Goal: Information Seeking & Learning: Find specific fact

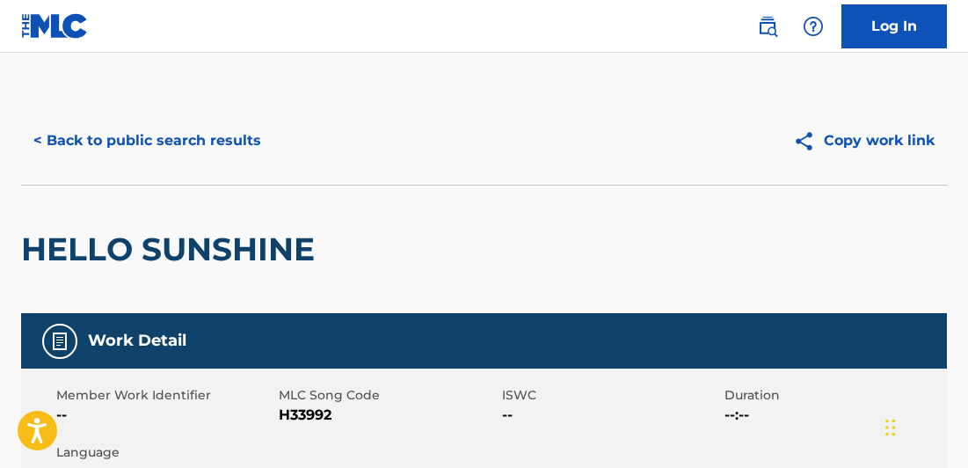
click at [185, 140] on button "< Back to public search results" at bounding box center [147, 141] width 252 height 44
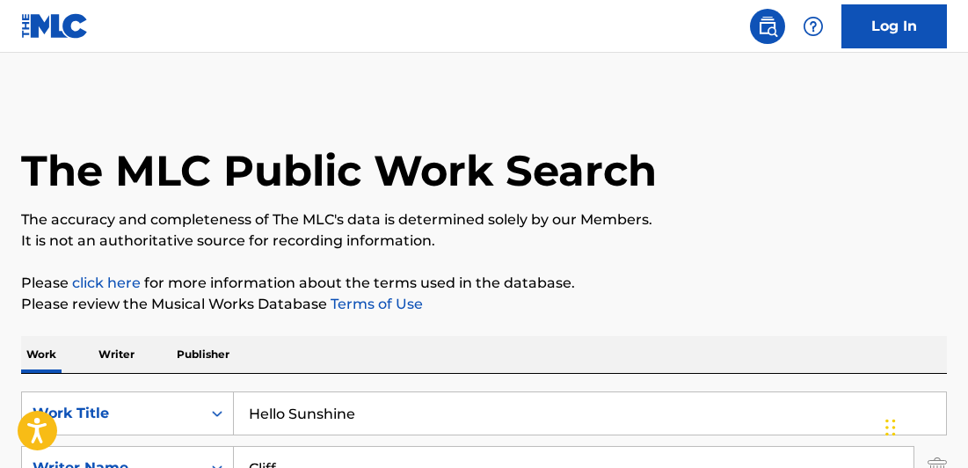
scroll to position [319, 0]
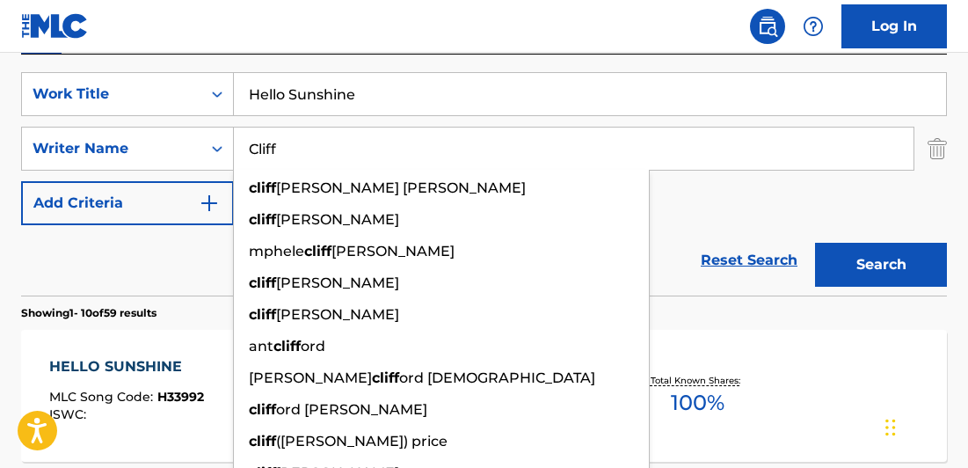
drag, startPoint x: 316, startPoint y: 143, endPoint x: 234, endPoint y: 142, distance: 82.6
click at [234, 143] on input "Cliff" at bounding box center [573, 148] width 679 height 42
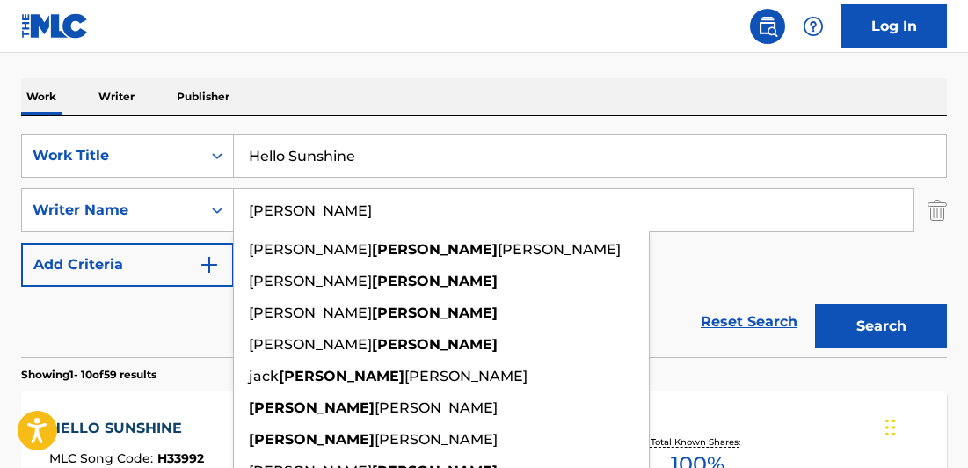
scroll to position [171, 0]
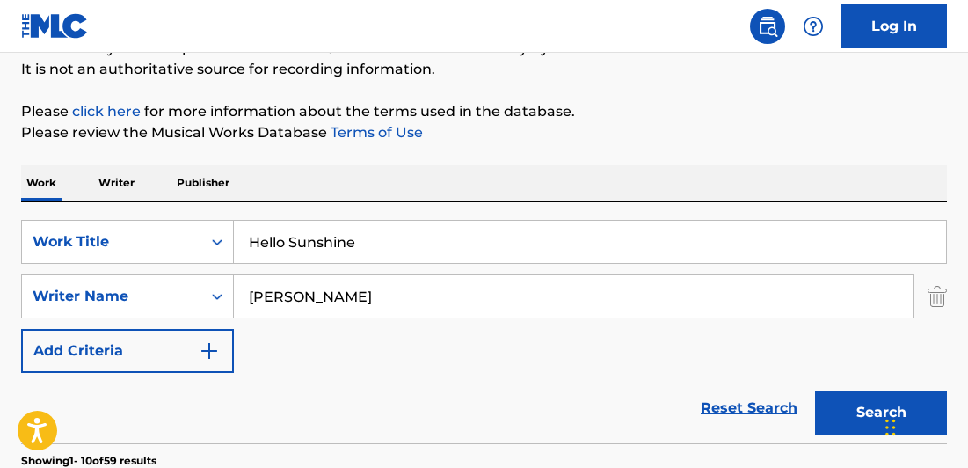
click at [120, 325] on div "SearchWithCriteriab9053f76-b819-4ad7-94fa-be992aec75ad Work Title Hello Sunshin…" at bounding box center [483, 296] width 925 height 153
click at [243, 297] on input "[PERSON_NAME]" at bounding box center [573, 296] width 679 height 42
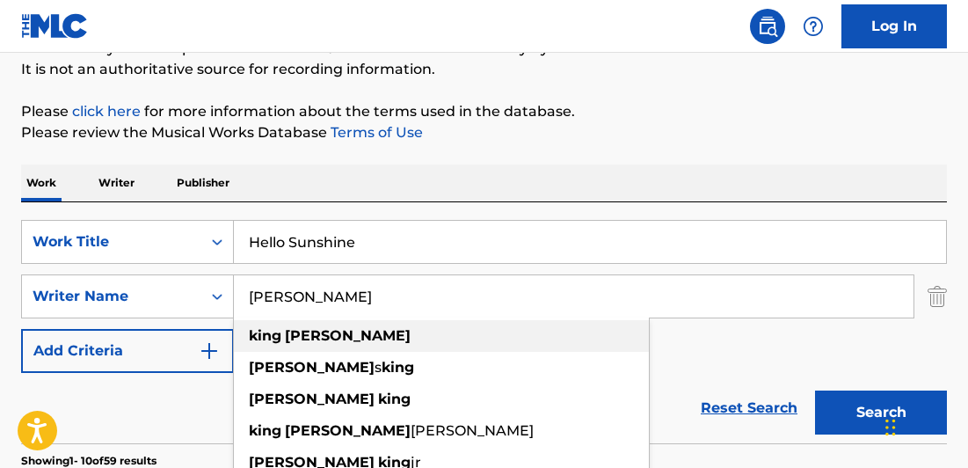
click at [308, 333] on strong "[PERSON_NAME]" at bounding box center [348, 335] width 126 height 17
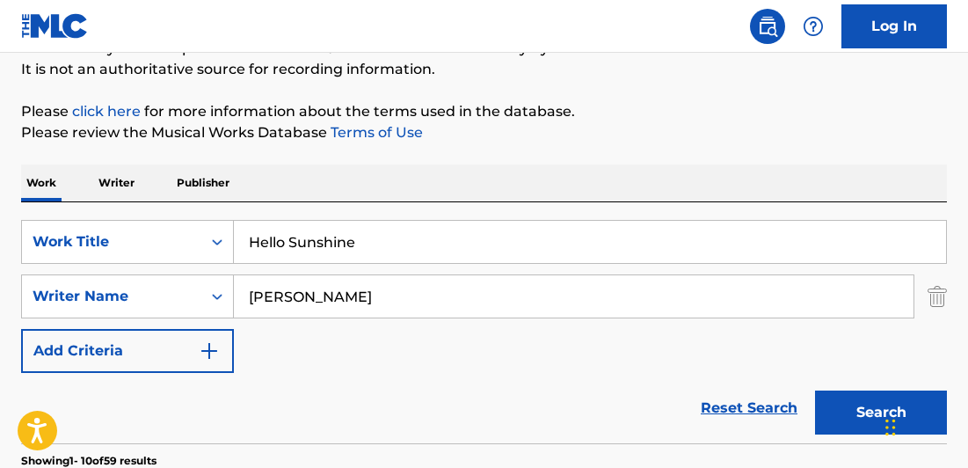
click at [853, 422] on button "Search" at bounding box center [881, 412] width 132 height 44
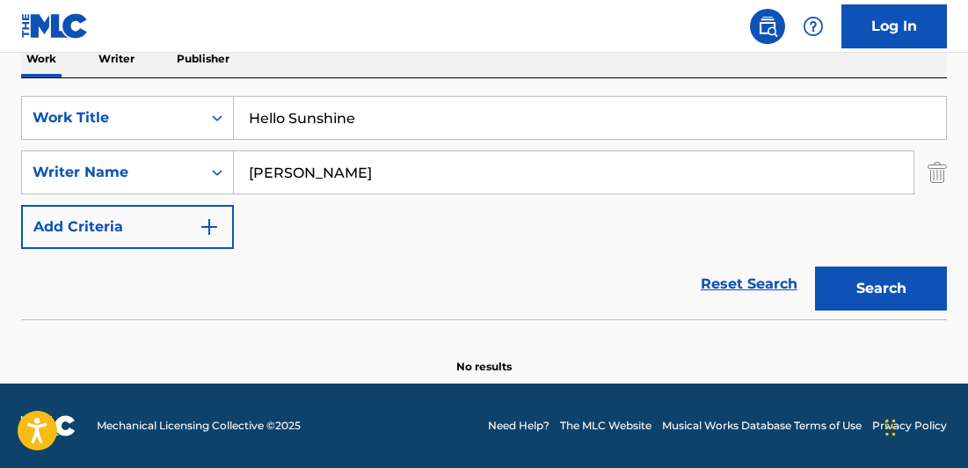
scroll to position [295, 0]
click at [328, 171] on input "[PERSON_NAME]" at bounding box center [573, 172] width 679 height 42
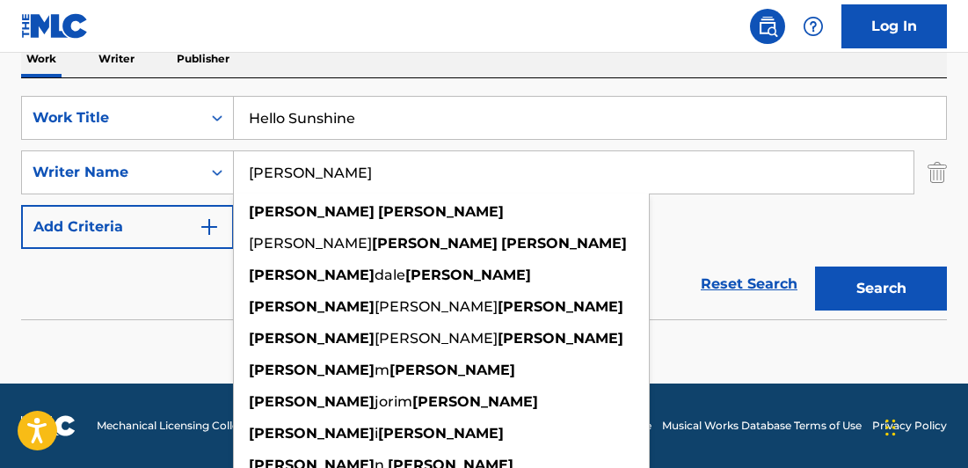
click at [732, 180] on input "[PERSON_NAME]" at bounding box center [573, 172] width 679 height 42
type input "[PERSON_NAME]"
click at [731, 239] on div "SearchWithCriteriab9053f76-b819-4ad7-94fa-be992aec75ad Work Title Hello Sunshin…" at bounding box center [483, 172] width 925 height 153
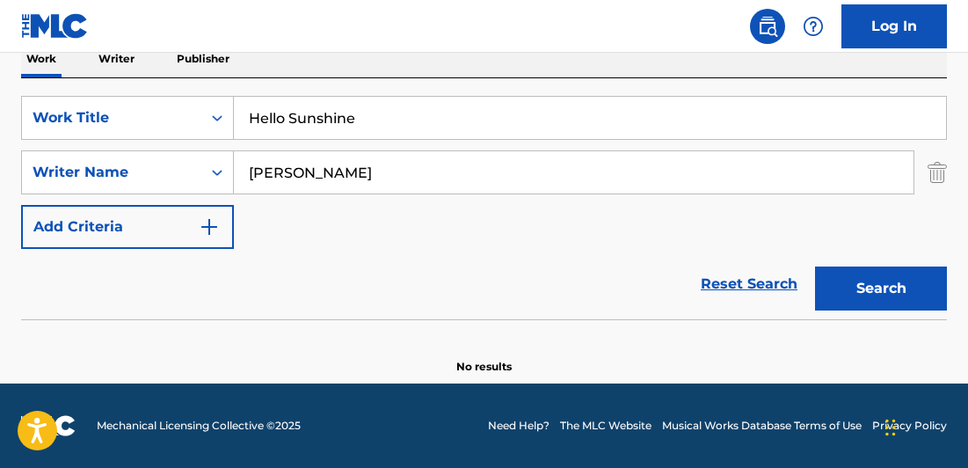
click at [889, 292] on button "Search" at bounding box center [881, 288] width 132 height 44
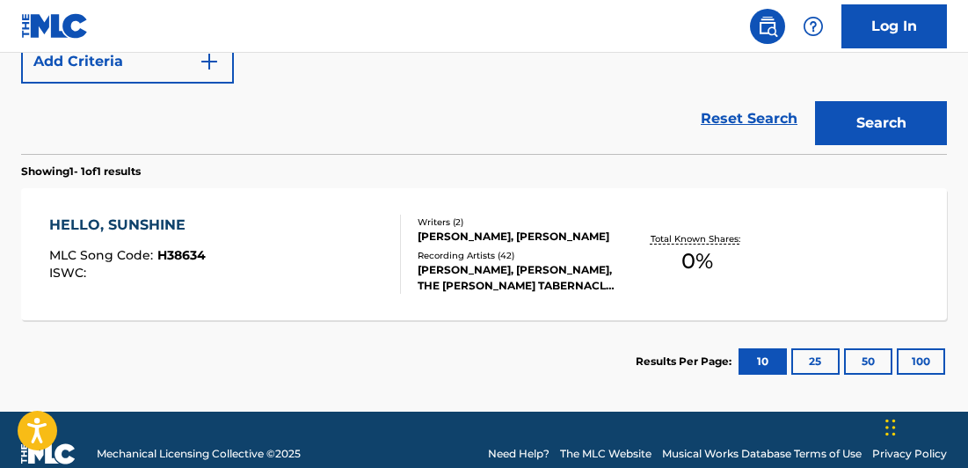
scroll to position [461, 0]
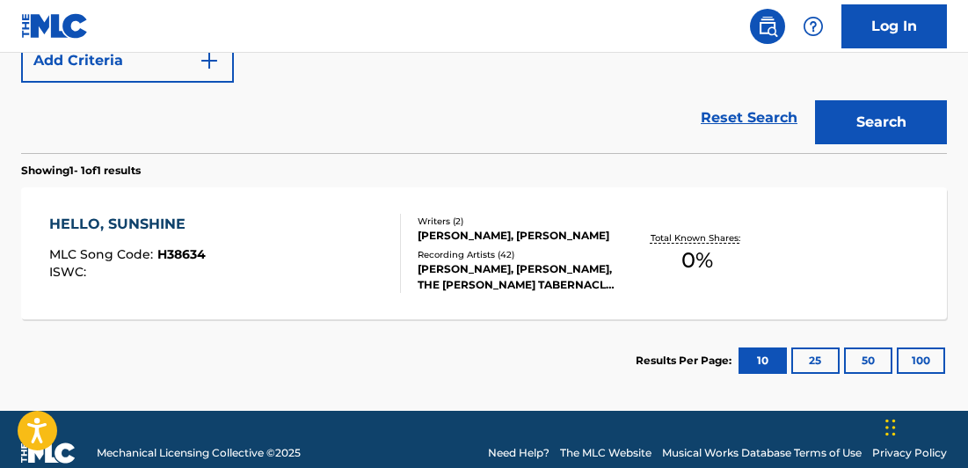
click at [117, 225] on div "HELLO, SUNSHINE" at bounding box center [127, 224] width 156 height 21
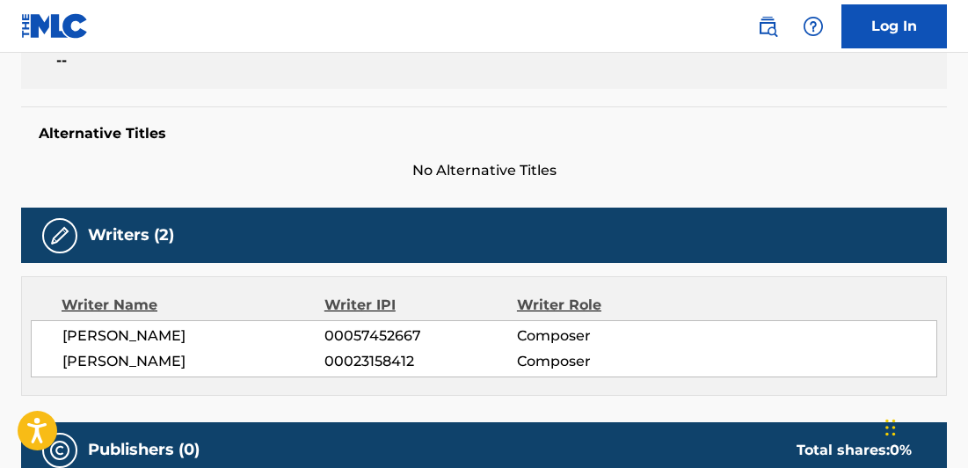
scroll to position [413, 0]
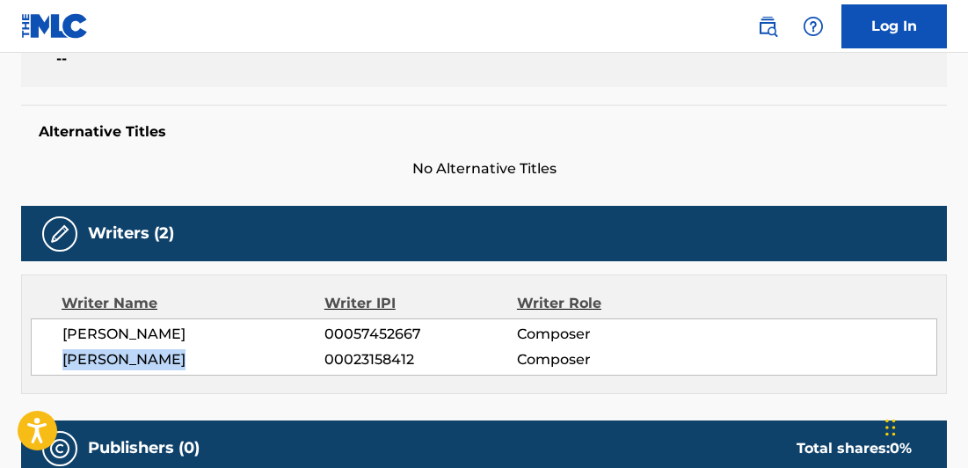
drag, startPoint x: 62, startPoint y: 360, endPoint x: 177, endPoint y: 359, distance: 114.3
click at [177, 359] on span "[PERSON_NAME]" at bounding box center [193, 359] width 262 height 21
copy span "[PERSON_NAME]"
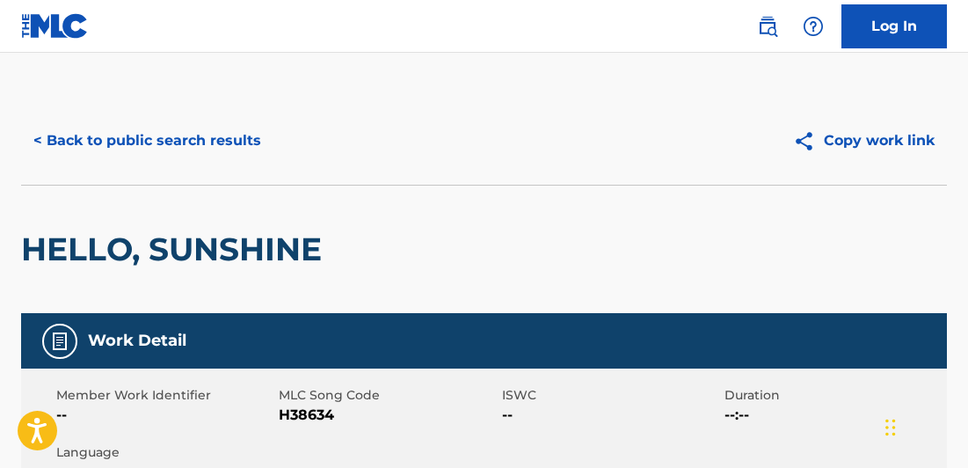
scroll to position [0, 0]
click at [121, 139] on button "< Back to public search results" at bounding box center [147, 141] width 252 height 44
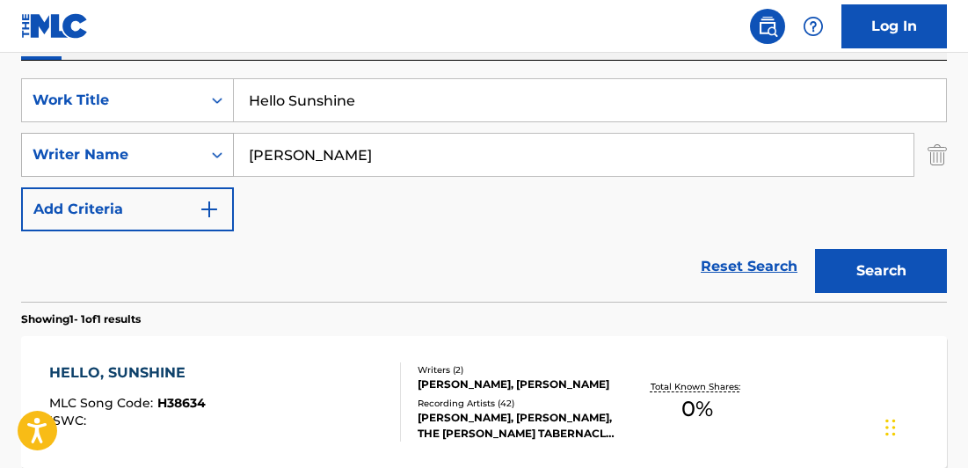
scroll to position [283, 0]
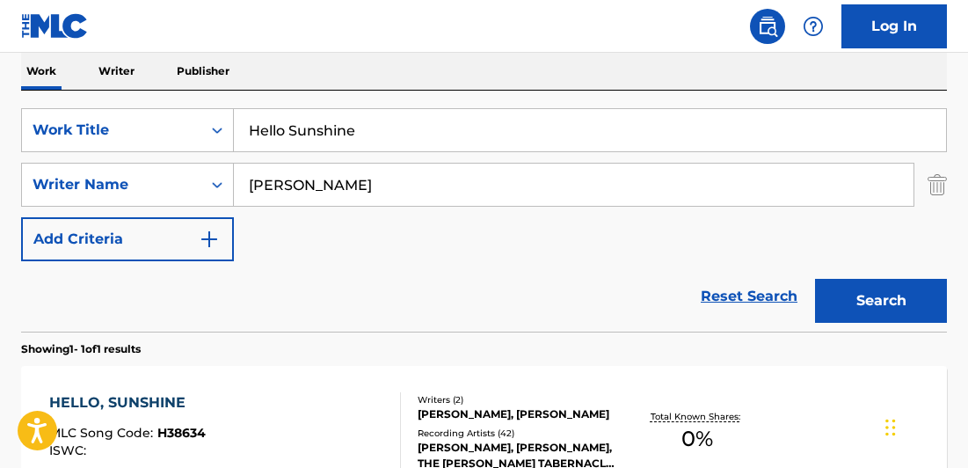
click at [379, 129] on input "Hello Sunshine" at bounding box center [590, 130] width 712 height 42
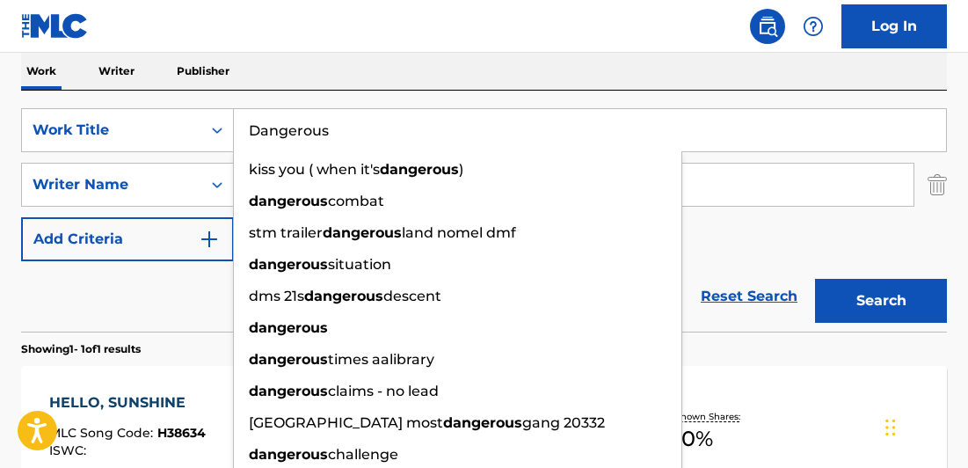
type input "Dangerous"
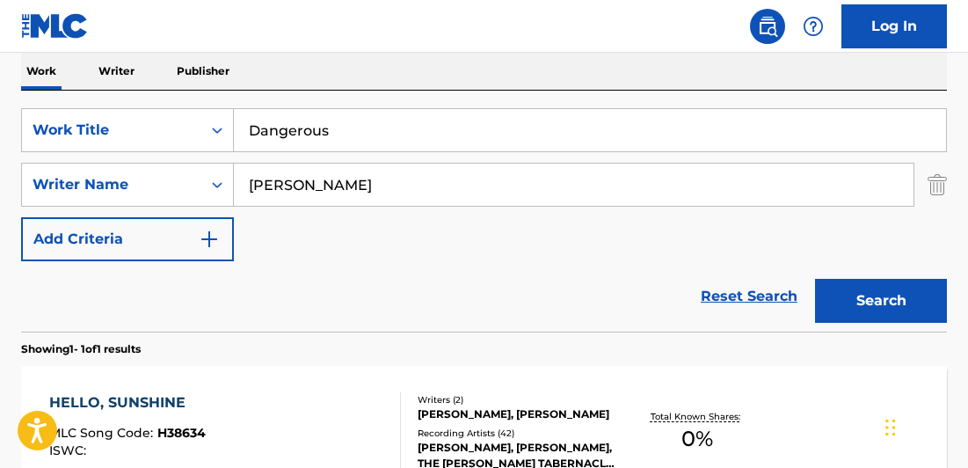
click at [377, 190] on input "[PERSON_NAME]" at bounding box center [573, 184] width 679 height 42
type input "Big Data"
click at [856, 290] on button "Search" at bounding box center [881, 301] width 132 height 44
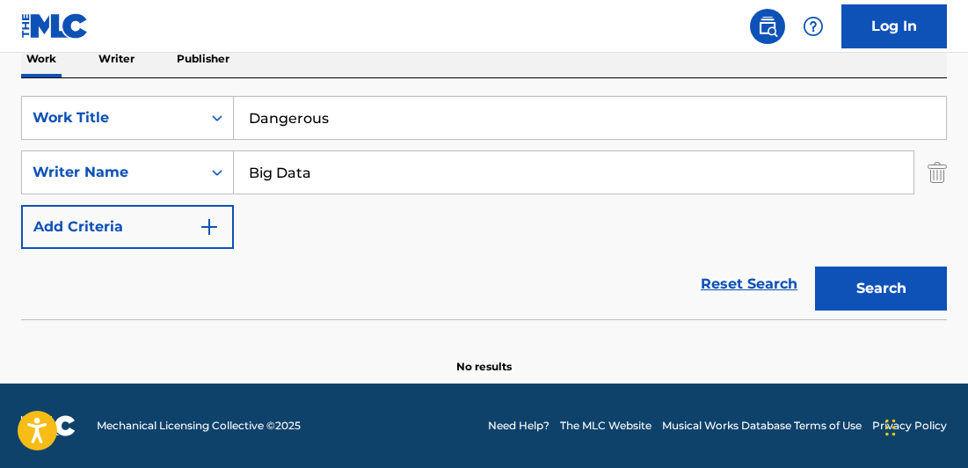
scroll to position [295, 0]
click at [249, 174] on input "Big Data" at bounding box center [573, 172] width 679 height 42
click at [165, 171] on div "Writer Name" at bounding box center [112, 172] width 158 height 21
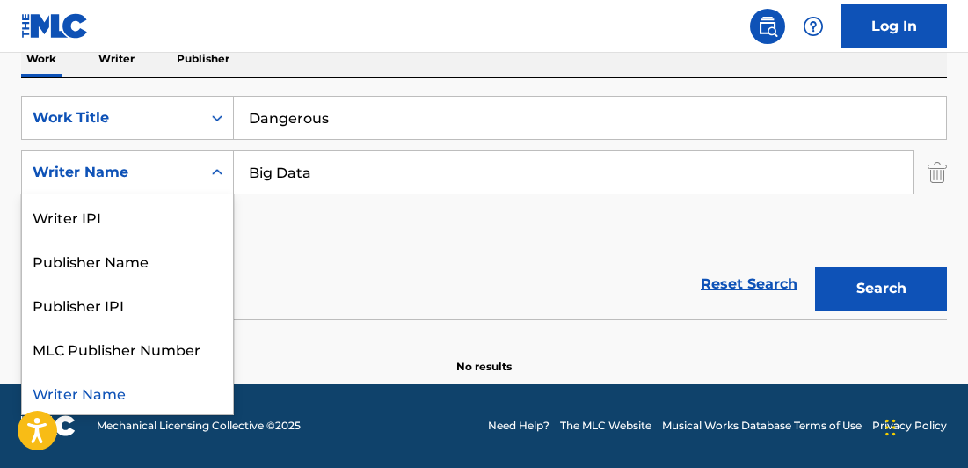
click at [242, 170] on input "Big Data" at bounding box center [573, 172] width 679 height 42
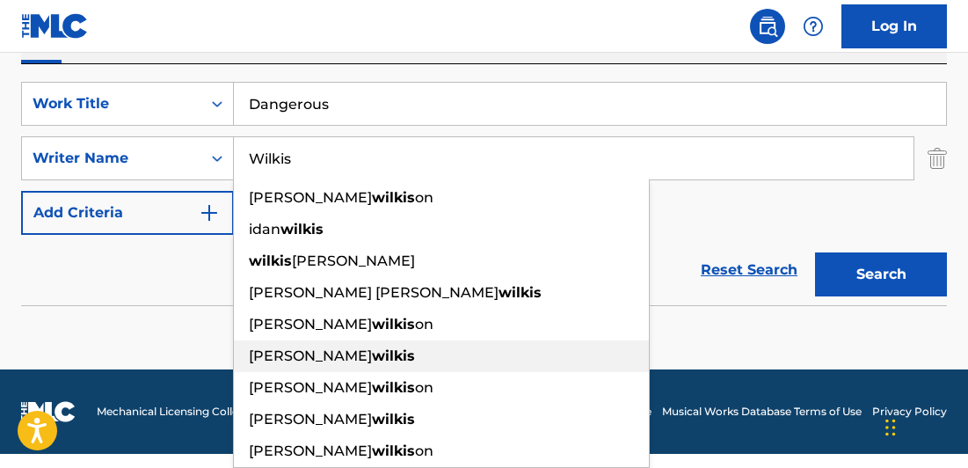
scroll to position [309, 0]
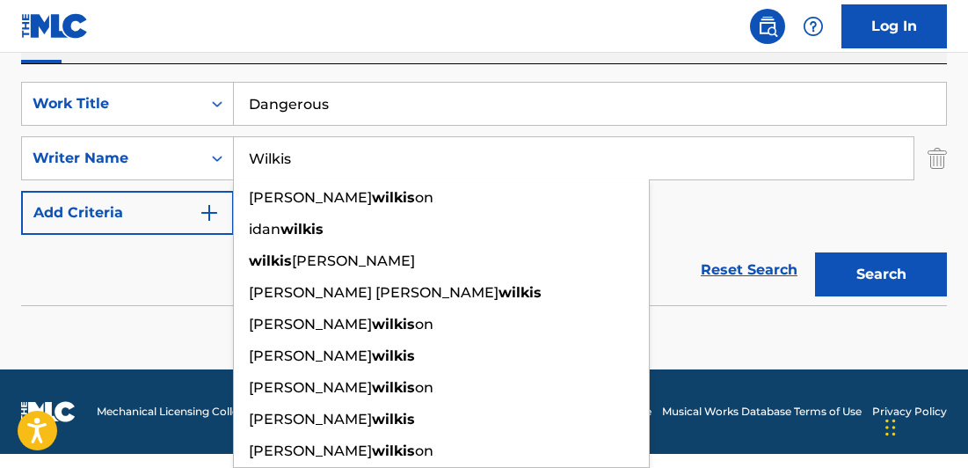
click at [392, 162] on input "Wilkis" at bounding box center [573, 158] width 679 height 42
type input "Wilkis"
click at [881, 288] on button "Search" at bounding box center [881, 274] width 132 height 44
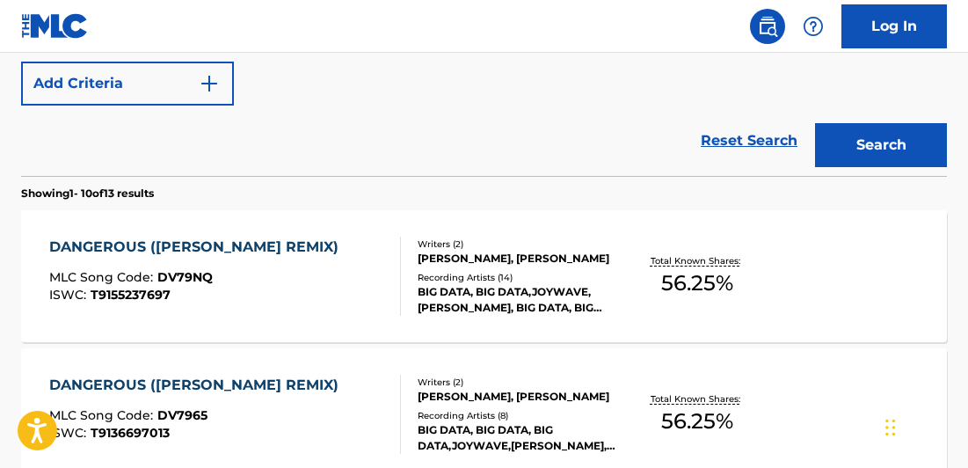
scroll to position [464, 0]
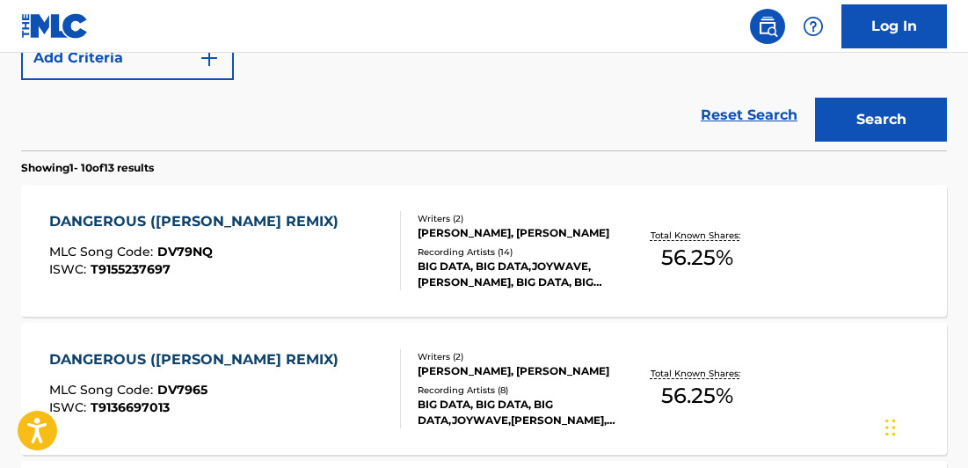
click at [231, 217] on div "DANGEROUS ([PERSON_NAME] REMIX)" at bounding box center [198, 221] width 298 height 21
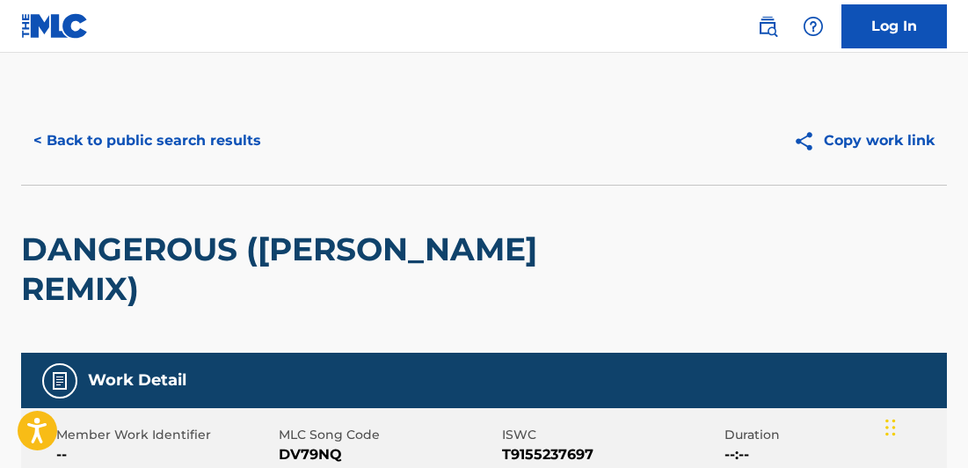
click at [180, 147] on button "< Back to public search results" at bounding box center [147, 141] width 252 height 44
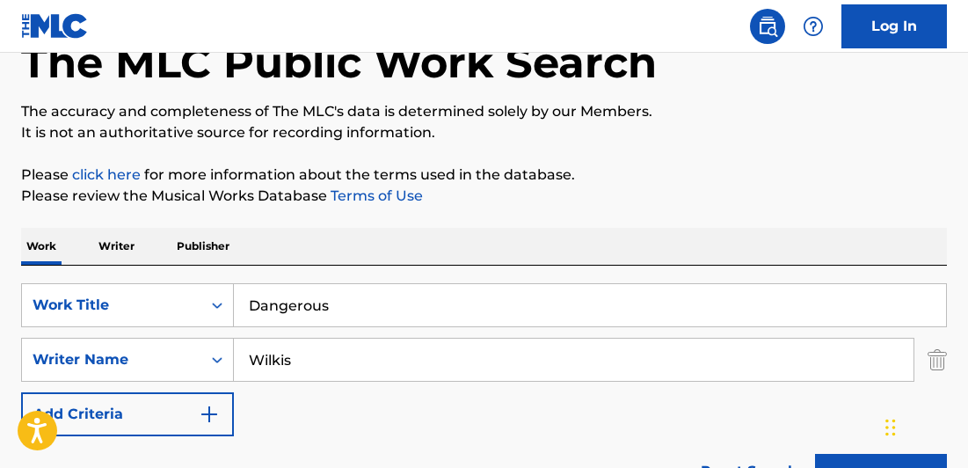
scroll to position [139, 0]
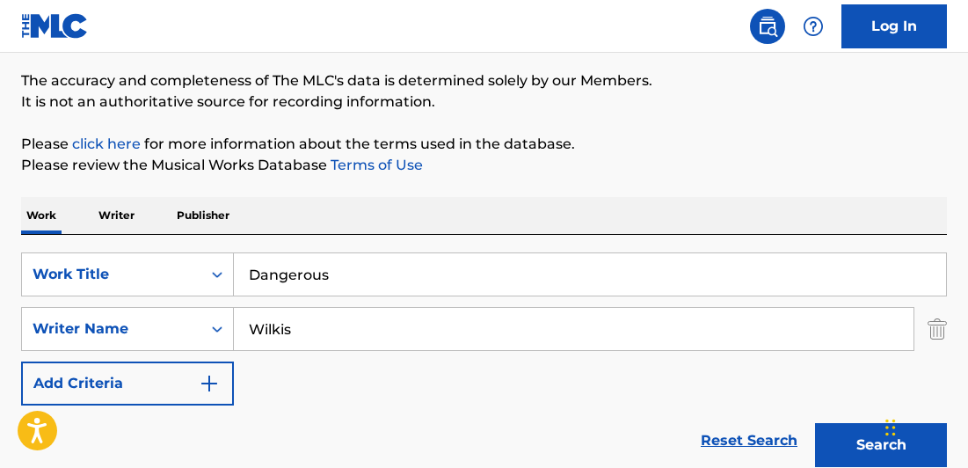
click at [374, 276] on input "Dangerous" at bounding box center [590, 274] width 712 height 42
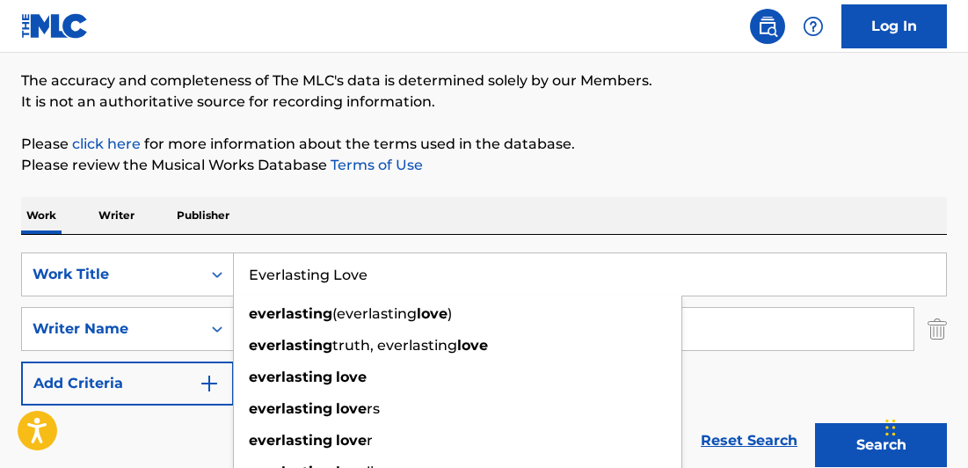
type input "Everlasting Love"
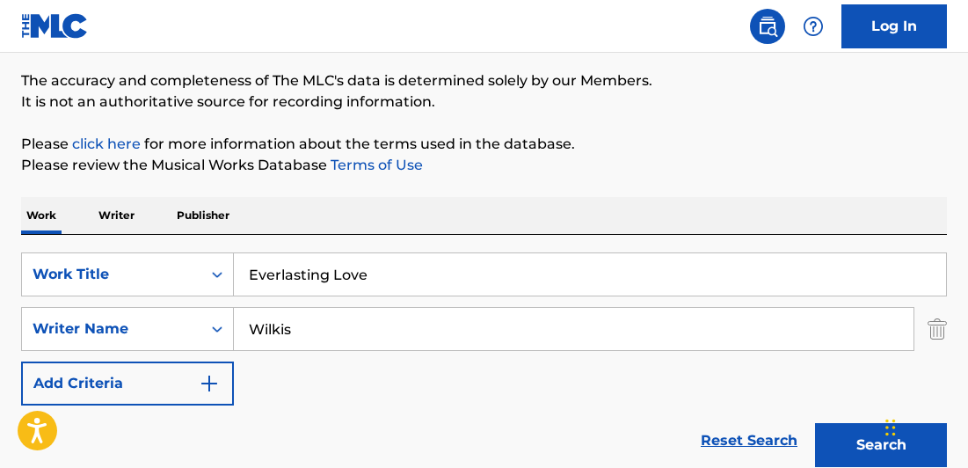
click at [363, 213] on div "Work Writer Publisher" at bounding box center [483, 215] width 925 height 37
click at [317, 328] on input "Wilkis" at bounding box center [573, 329] width 679 height 42
click at [206, 382] on img "Search Form" at bounding box center [209, 383] width 21 height 21
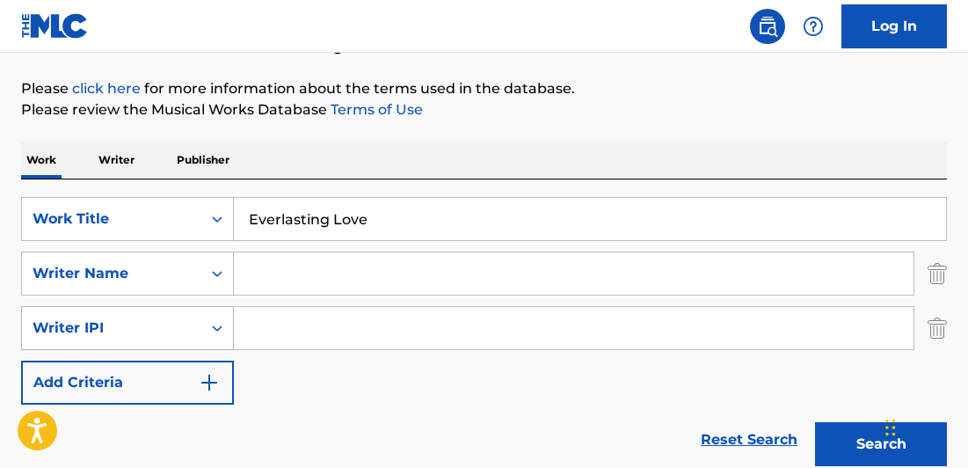
scroll to position [216, 0]
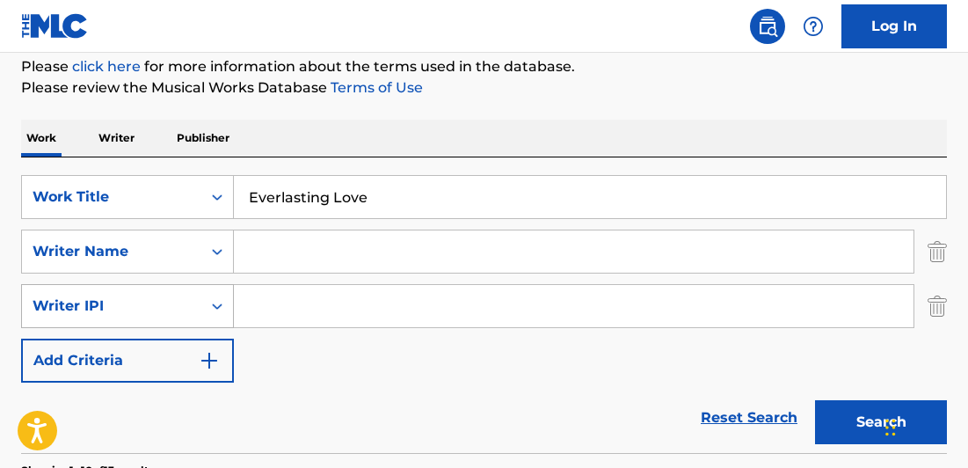
click at [219, 301] on icon "Search Form" at bounding box center [217, 306] width 18 height 18
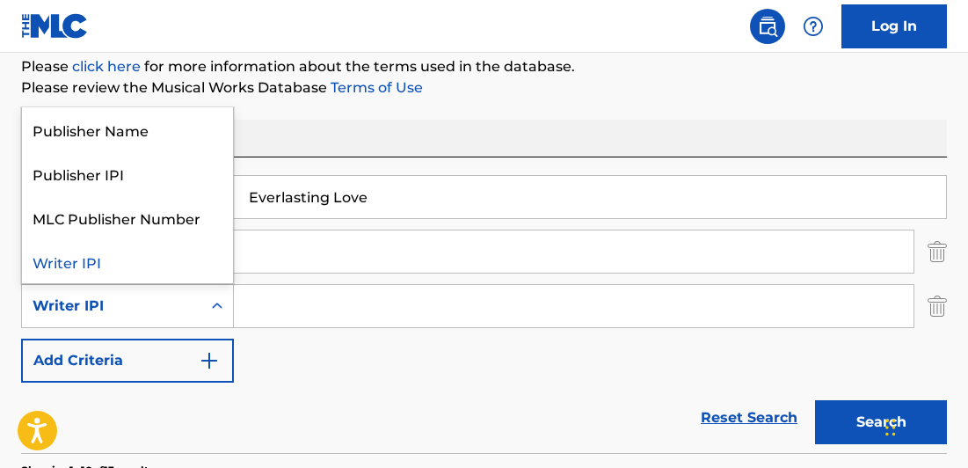
click at [219, 301] on icon "Search Form" at bounding box center [217, 306] width 18 height 18
